Goal: Task Accomplishment & Management: Manage account settings

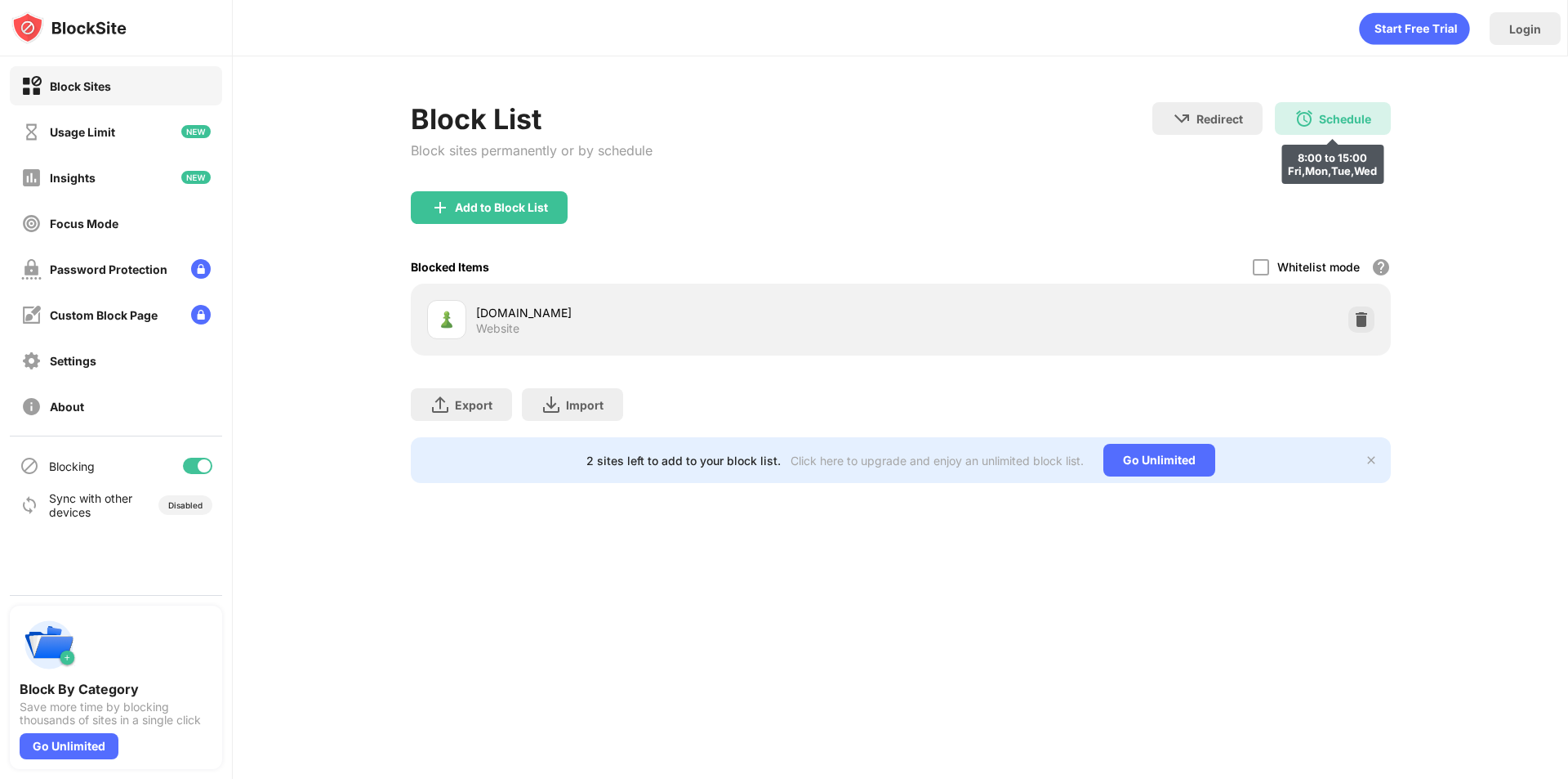
click at [1335, 117] on div "Schedule" at bounding box center [1345, 119] width 52 height 14
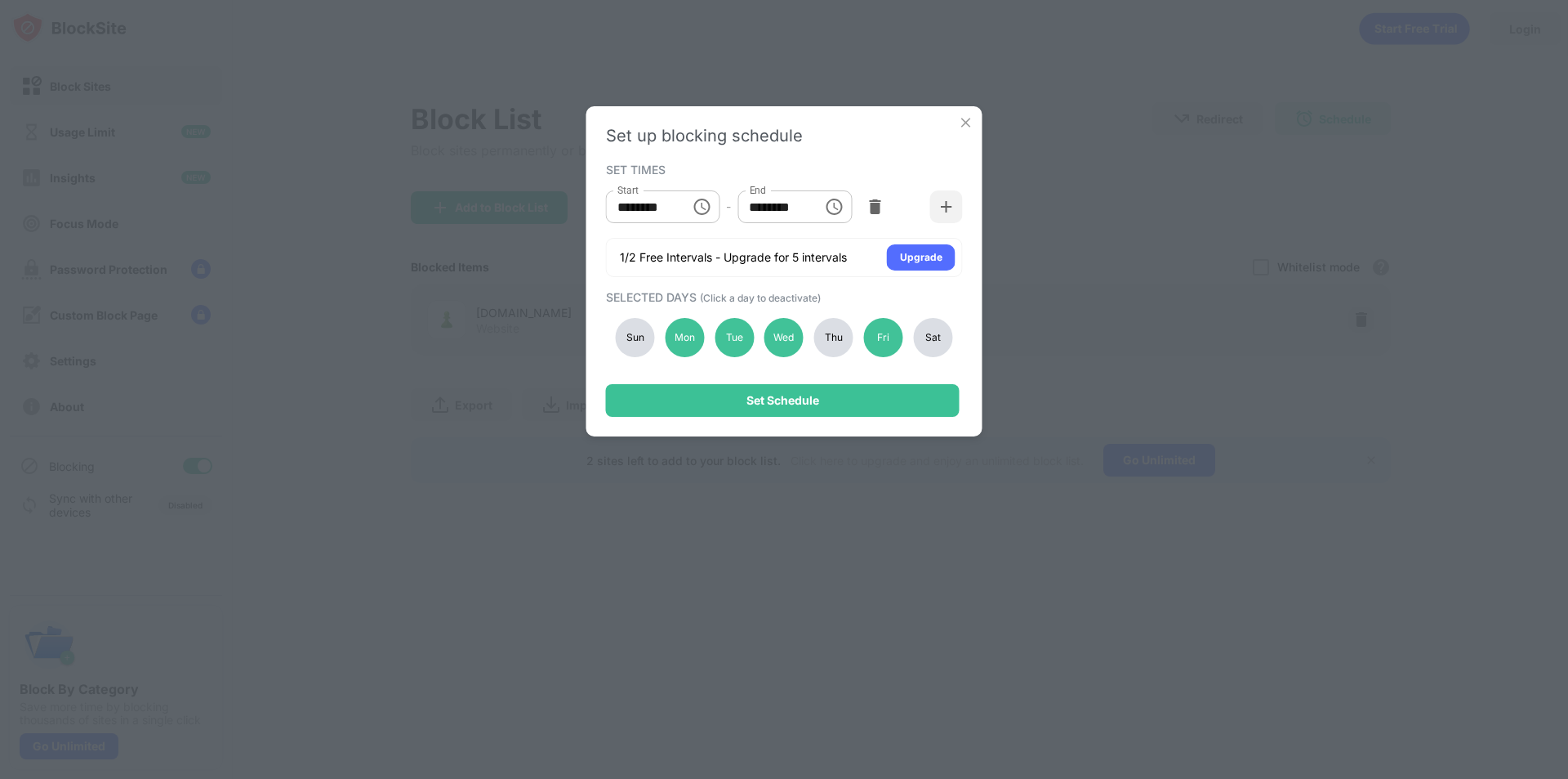
drag, startPoint x: 834, startPoint y: 344, endPoint x: 871, endPoint y: 339, distance: 37.3
click at [838, 341] on div "Thu" at bounding box center [834, 337] width 39 height 39
click at [901, 332] on div "Fri" at bounding box center [884, 337] width 39 height 39
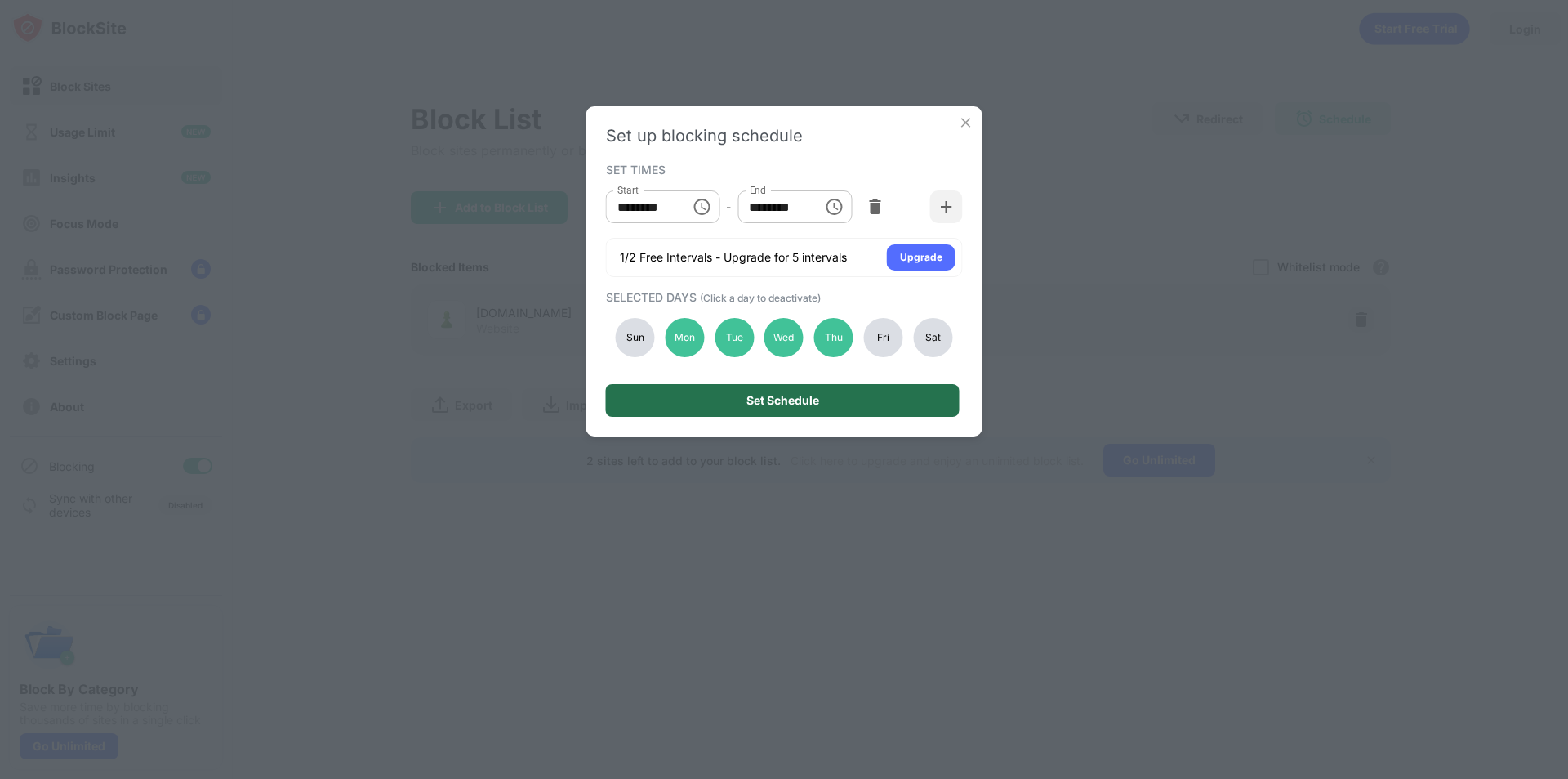
click at [880, 389] on div "Set Schedule" at bounding box center [783, 400] width 354 height 33
